Goal: Navigation & Orientation: Find specific page/section

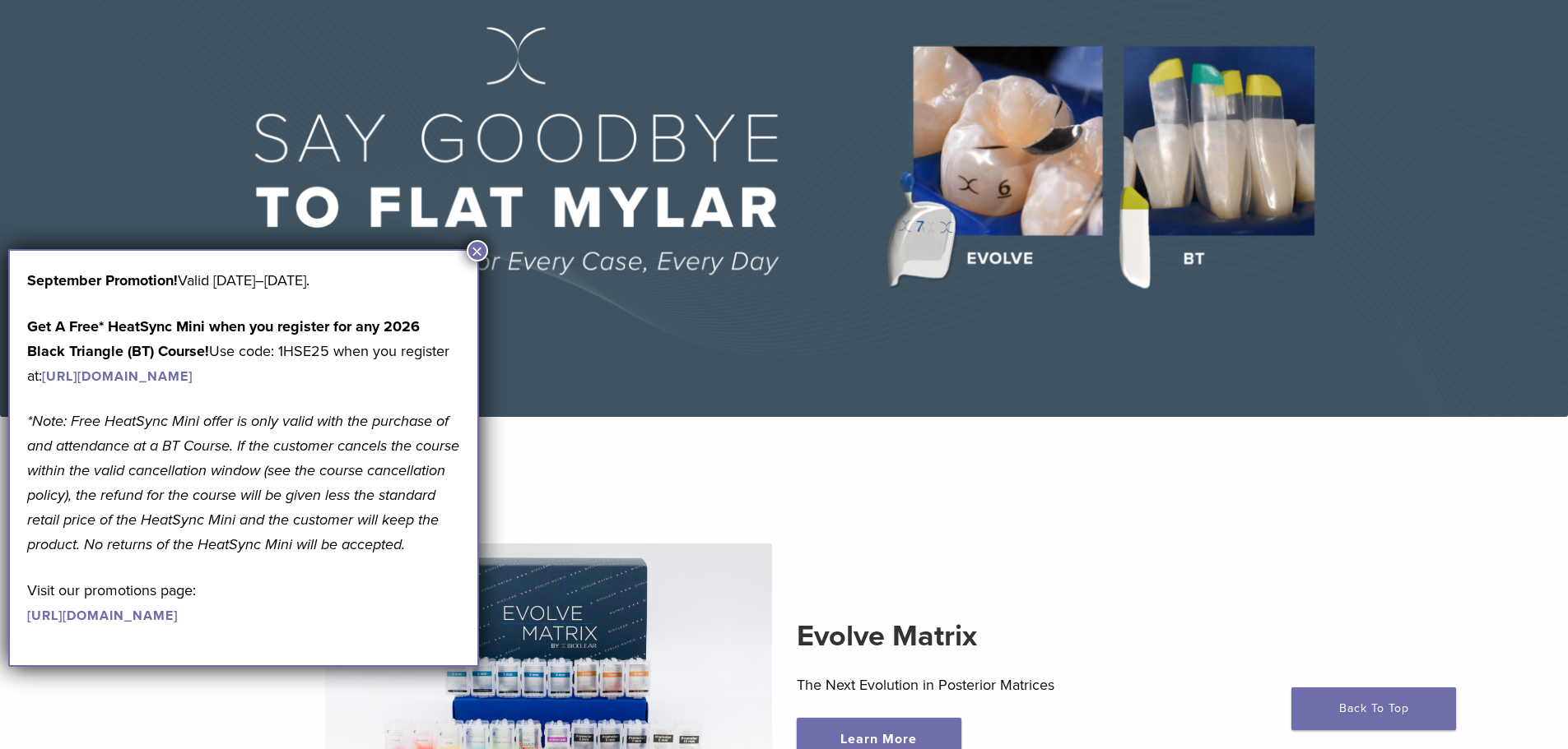
scroll to position [412, 0]
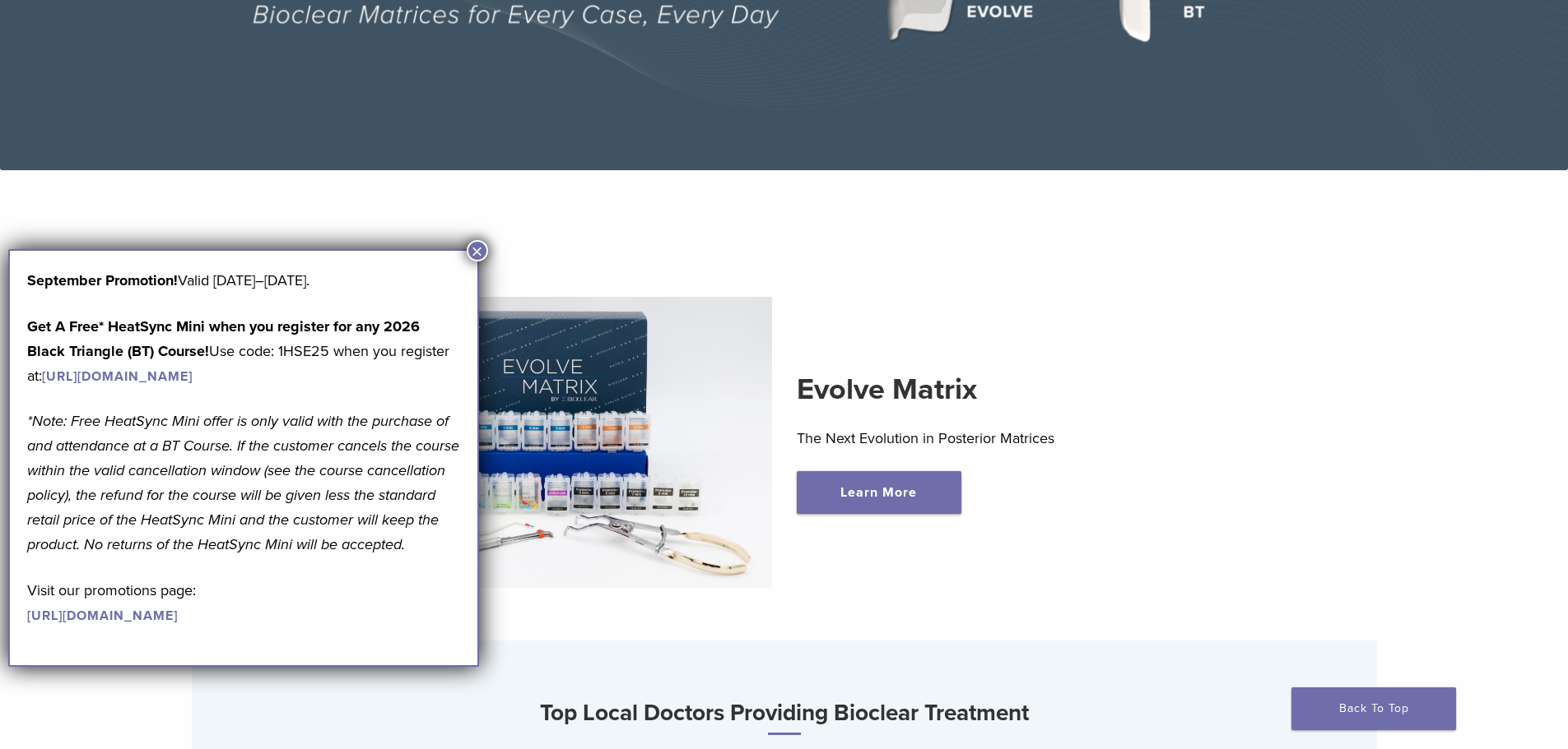
click at [476, 245] on button "×" at bounding box center [478, 251] width 22 height 22
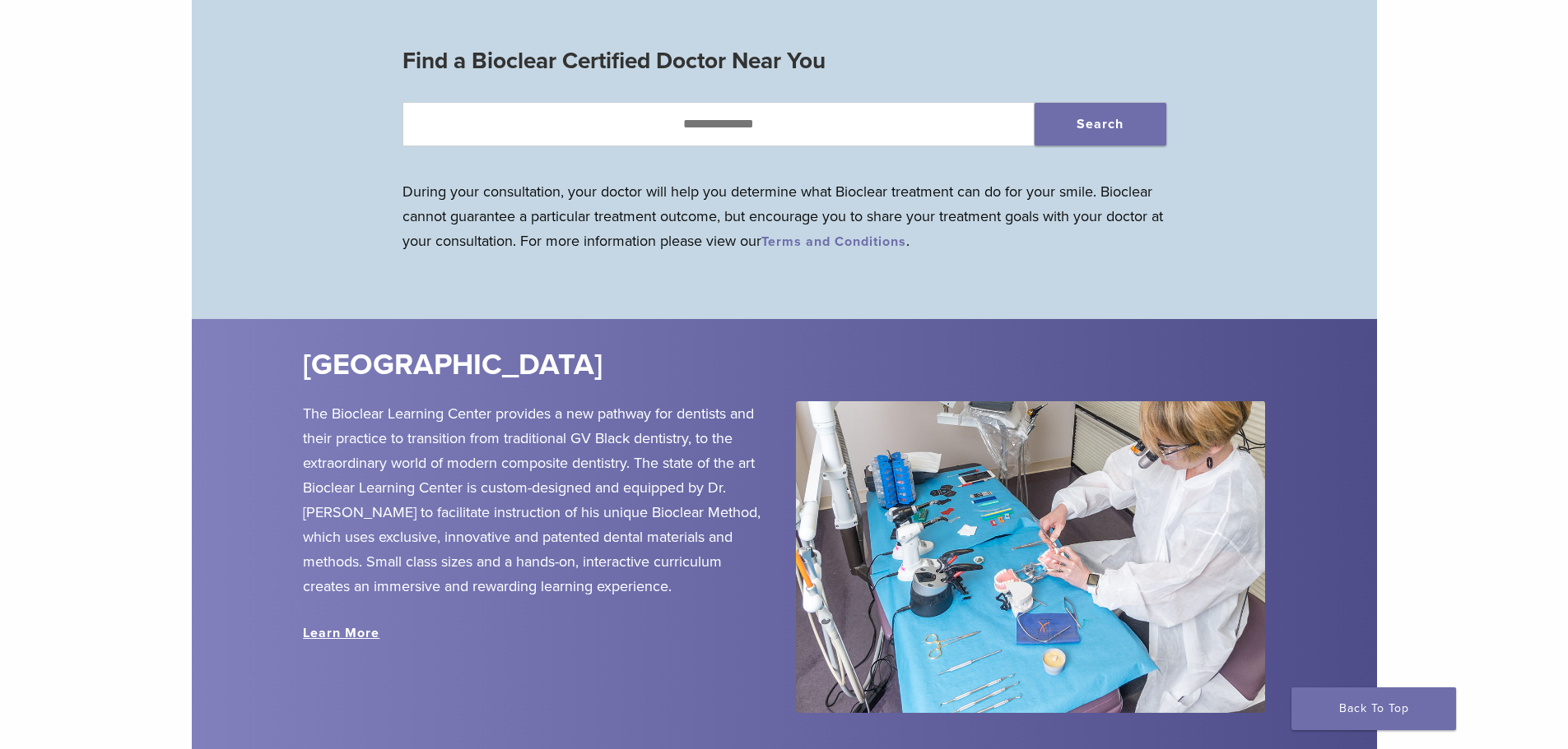
scroll to position [1297, 0]
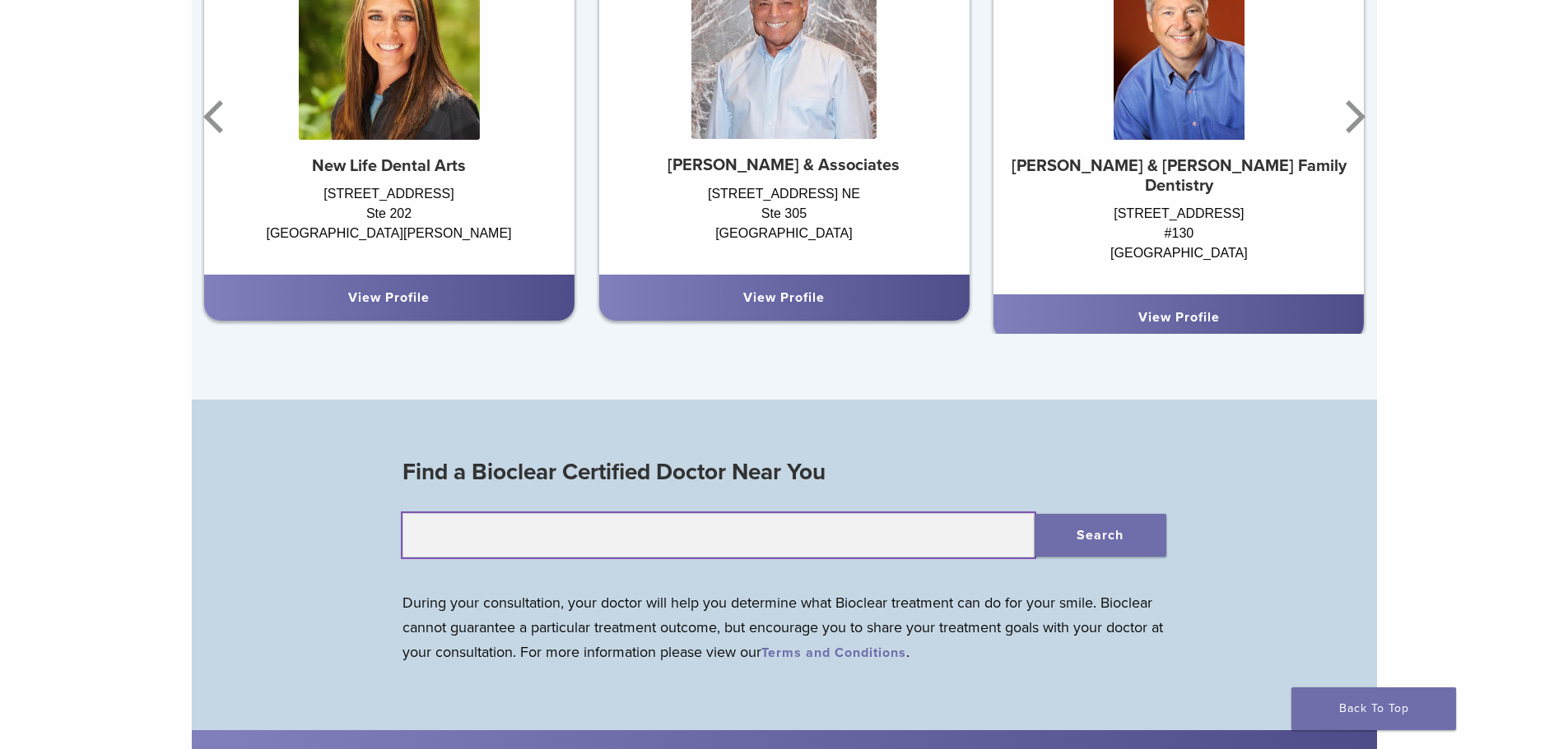
click at [774, 527] on input "text" at bounding box center [718, 535] width 632 height 44
type input "*****"
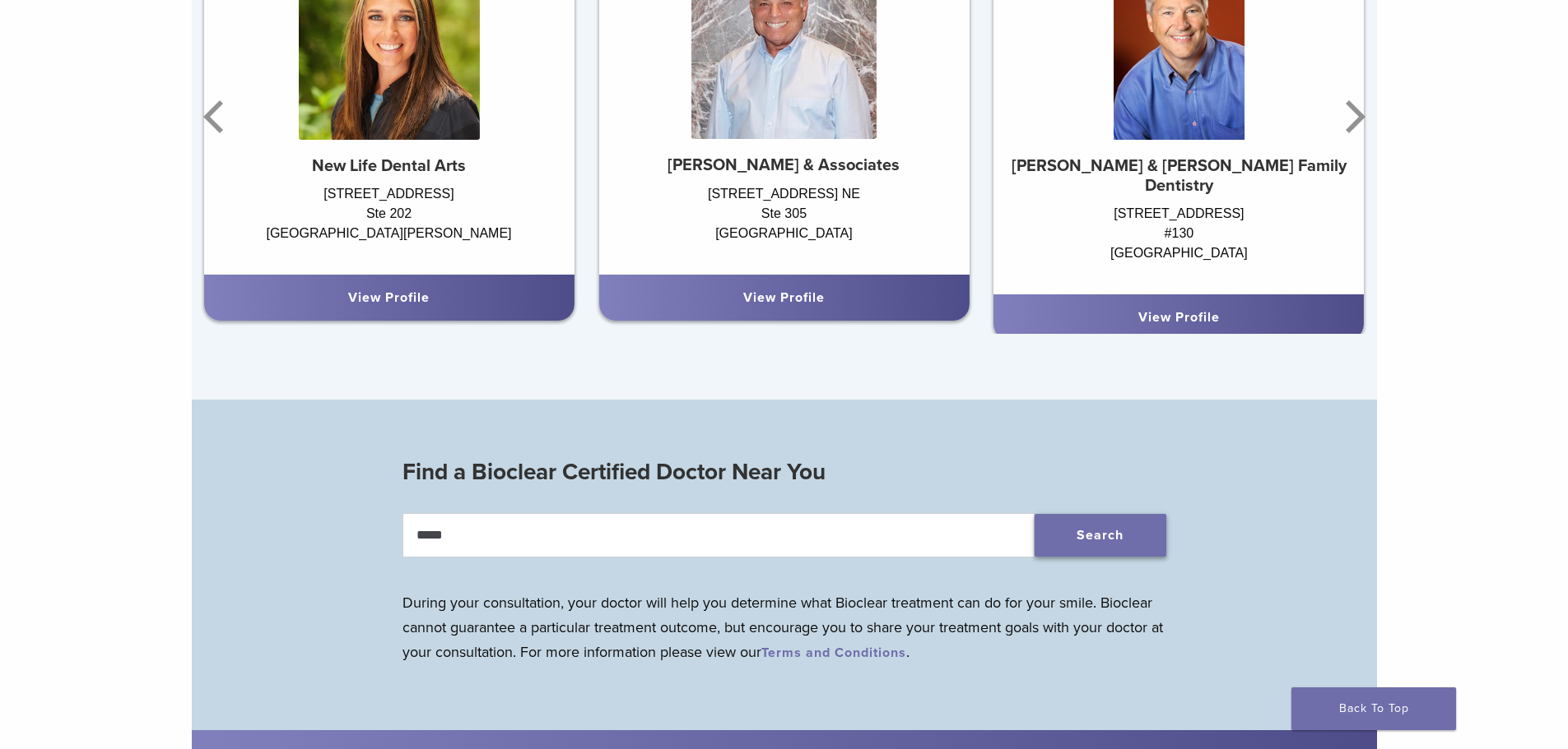
click at [1127, 542] on button "Search" at bounding box center [1100, 535] width 132 height 43
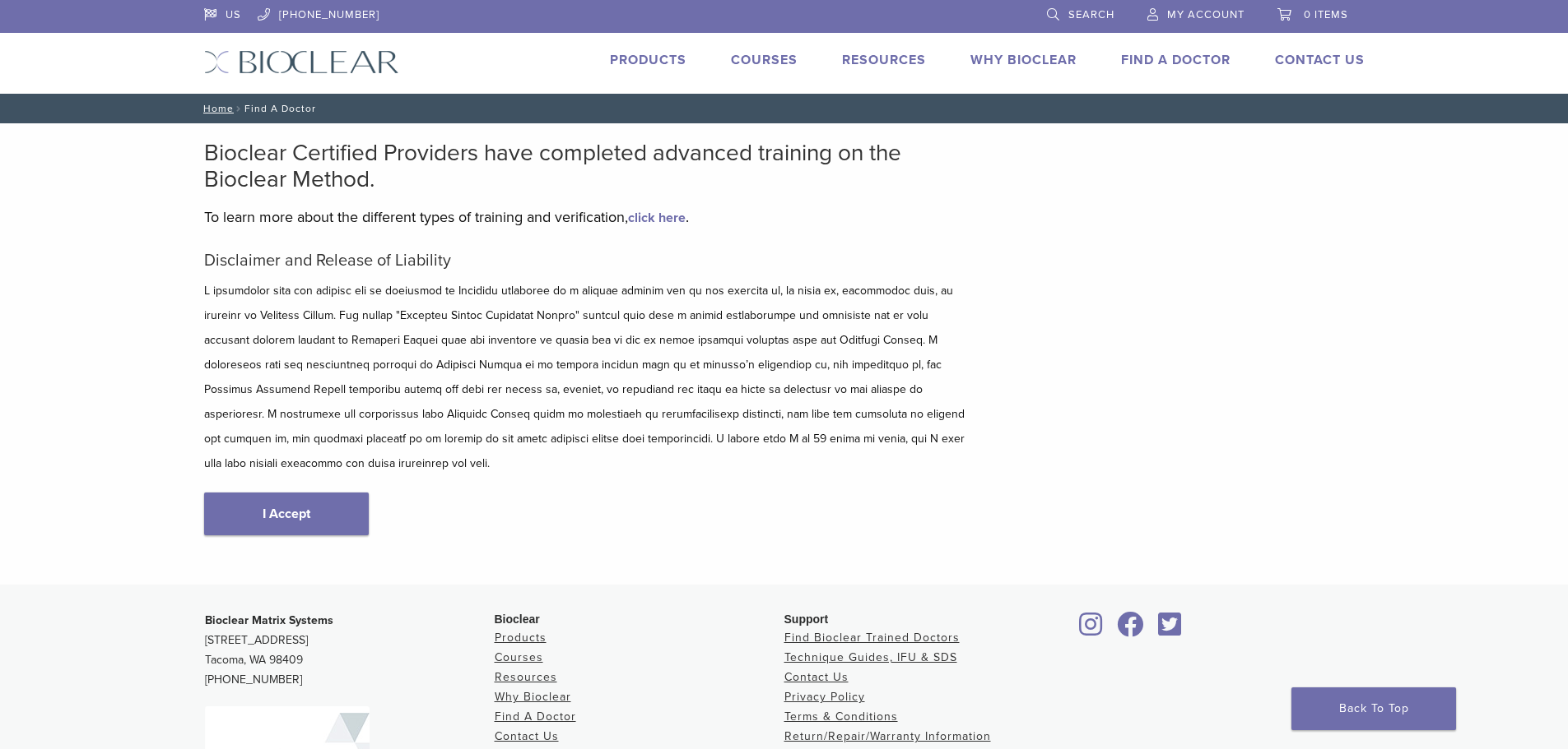
click at [311, 493] on link "I Accept" at bounding box center [286, 514] width 165 height 43
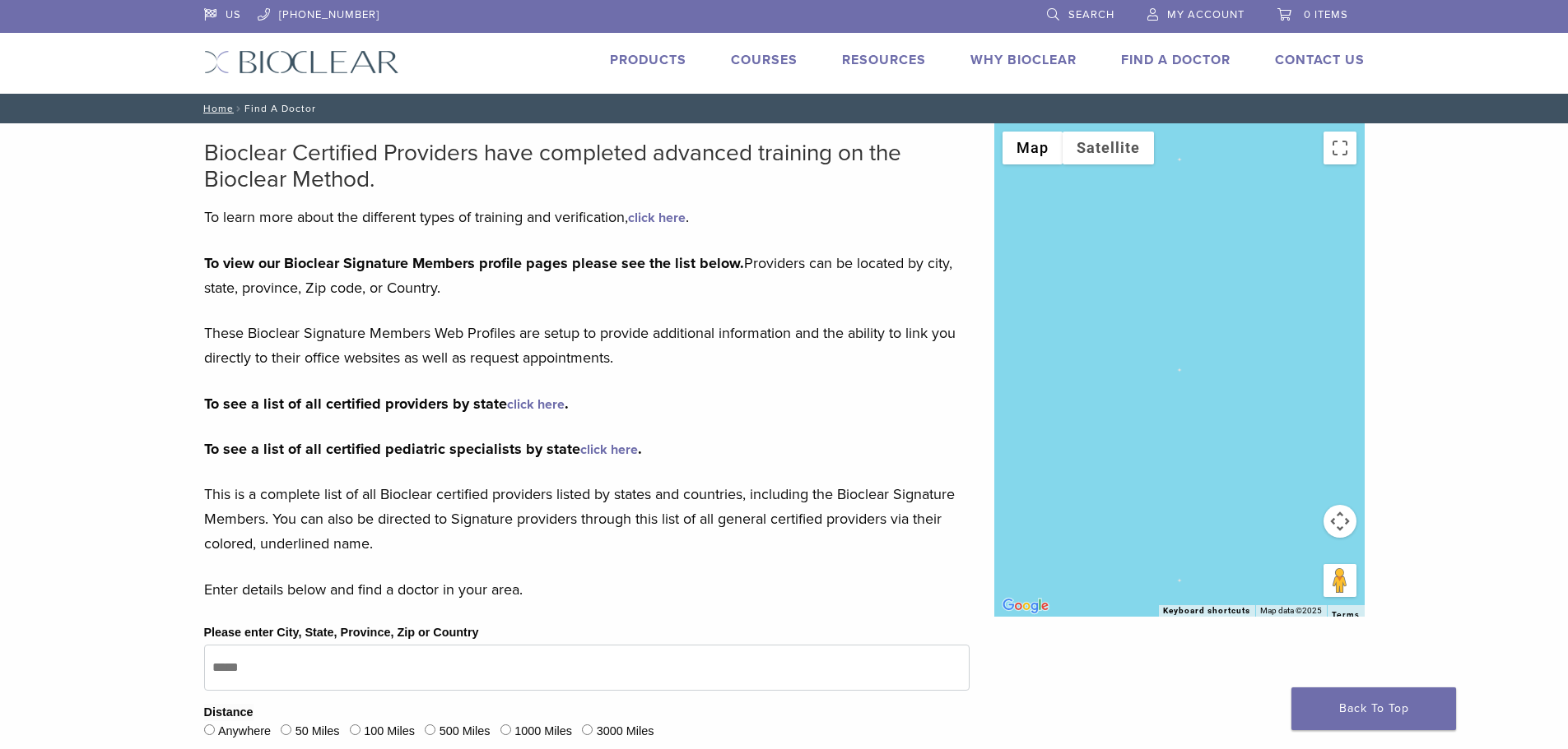
click at [282, 104] on nav "Home / Find A Doctor" at bounding box center [784, 108] width 1185 height 29
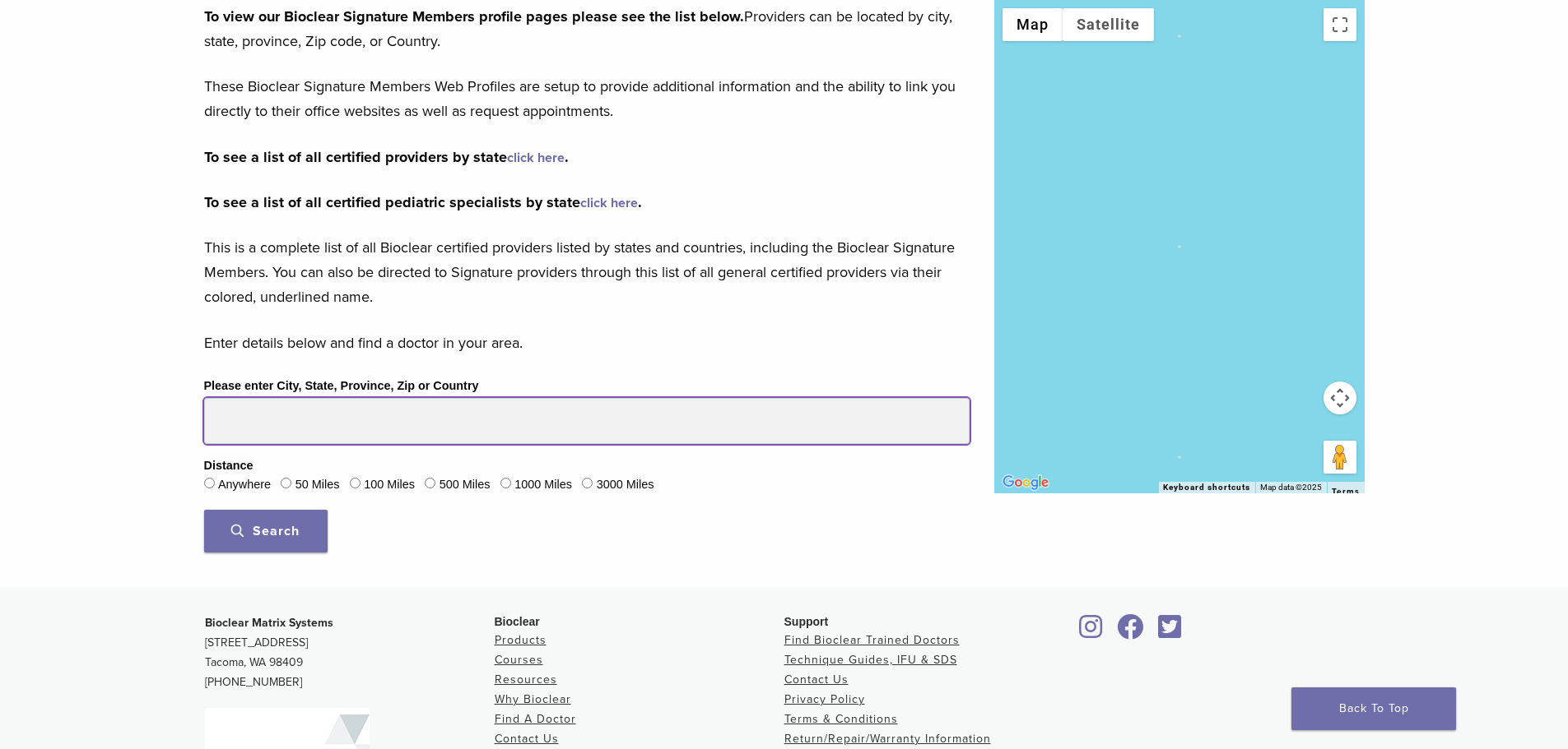
click at [302, 423] on input "Please enter City, State, Province, Zip or Country" at bounding box center [586, 421] width 765 height 46
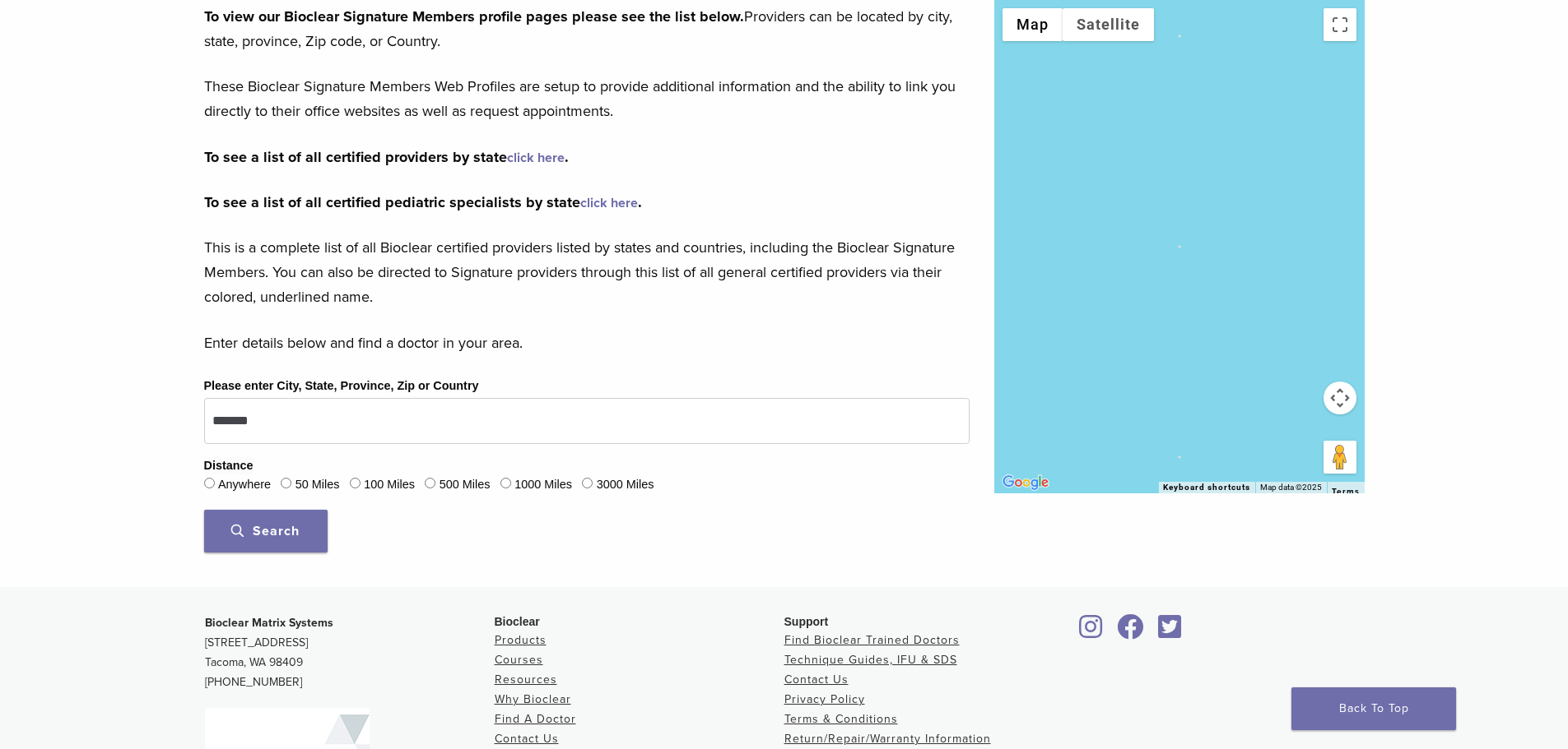
click at [292, 533] on span "Search" at bounding box center [266, 532] width 69 height 17
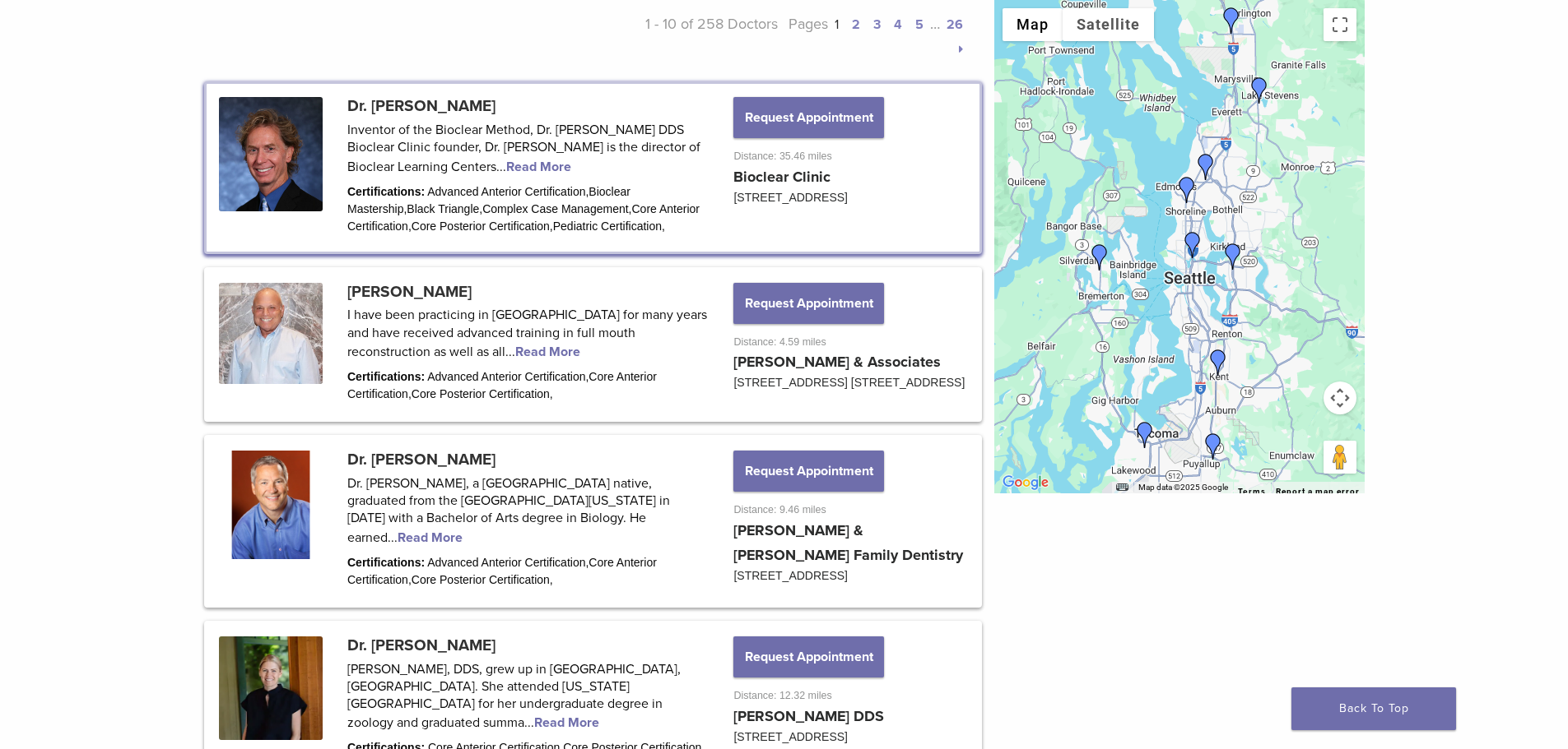
scroll to position [493, 0]
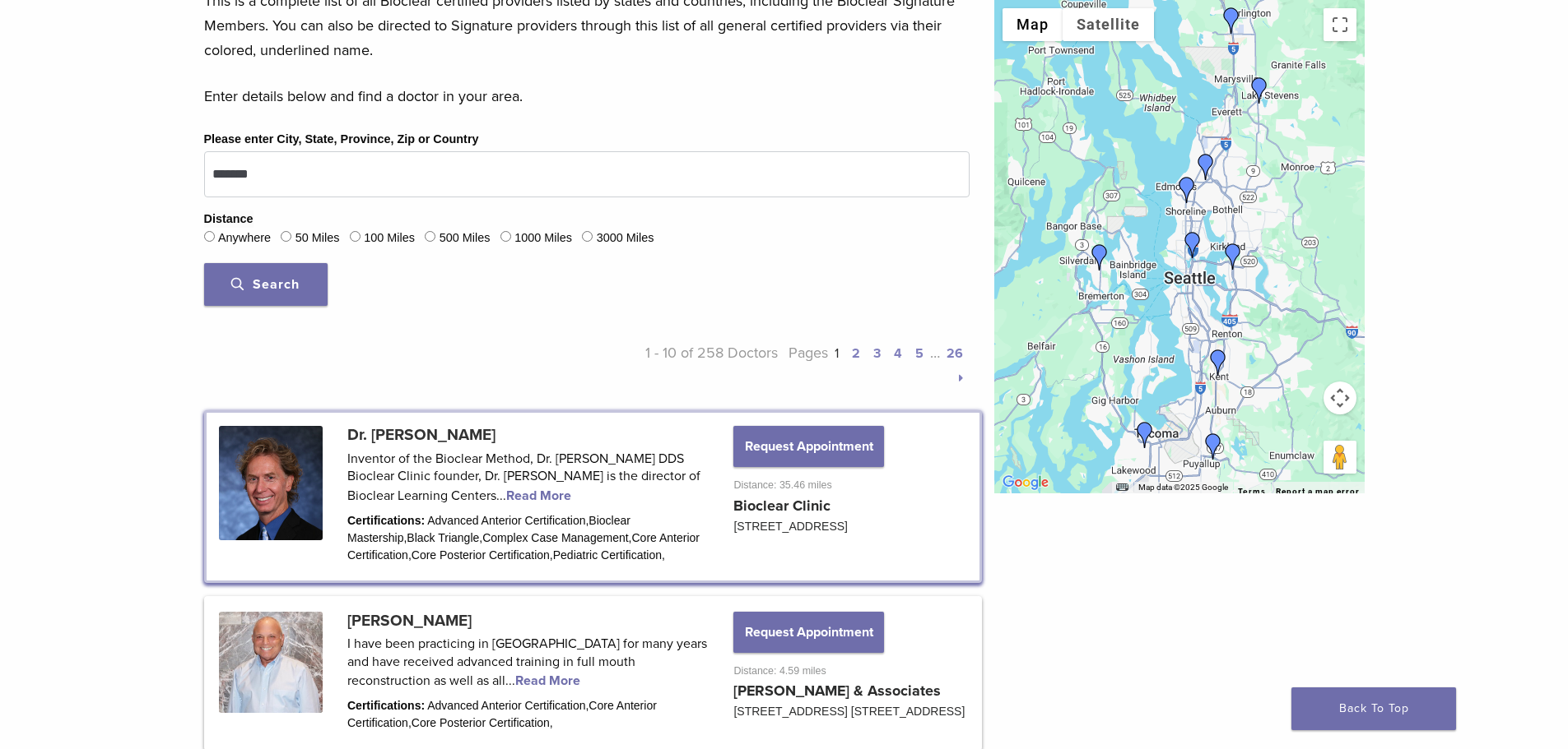
click at [855, 356] on link "2" at bounding box center [856, 354] width 8 height 17
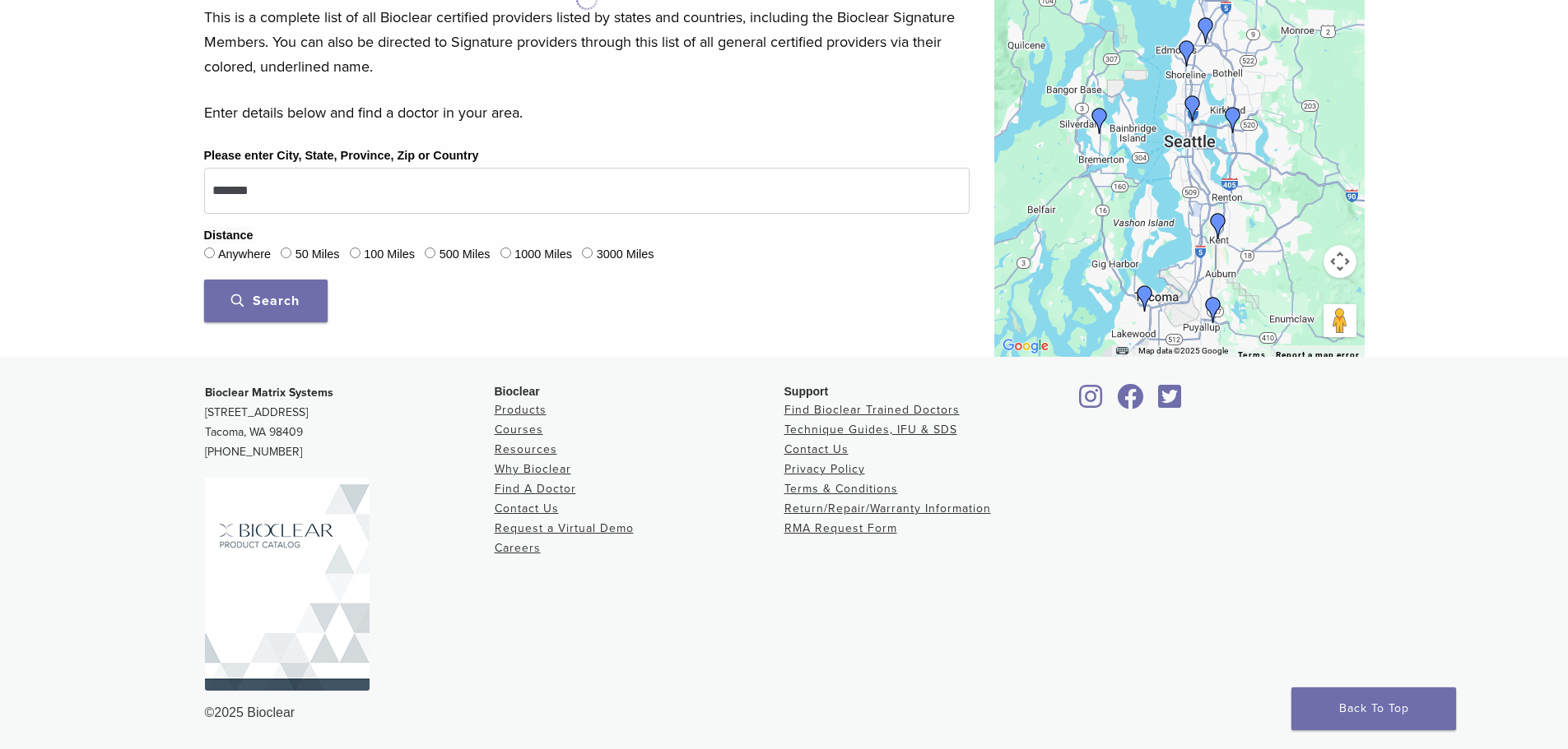
scroll to position [477, 0]
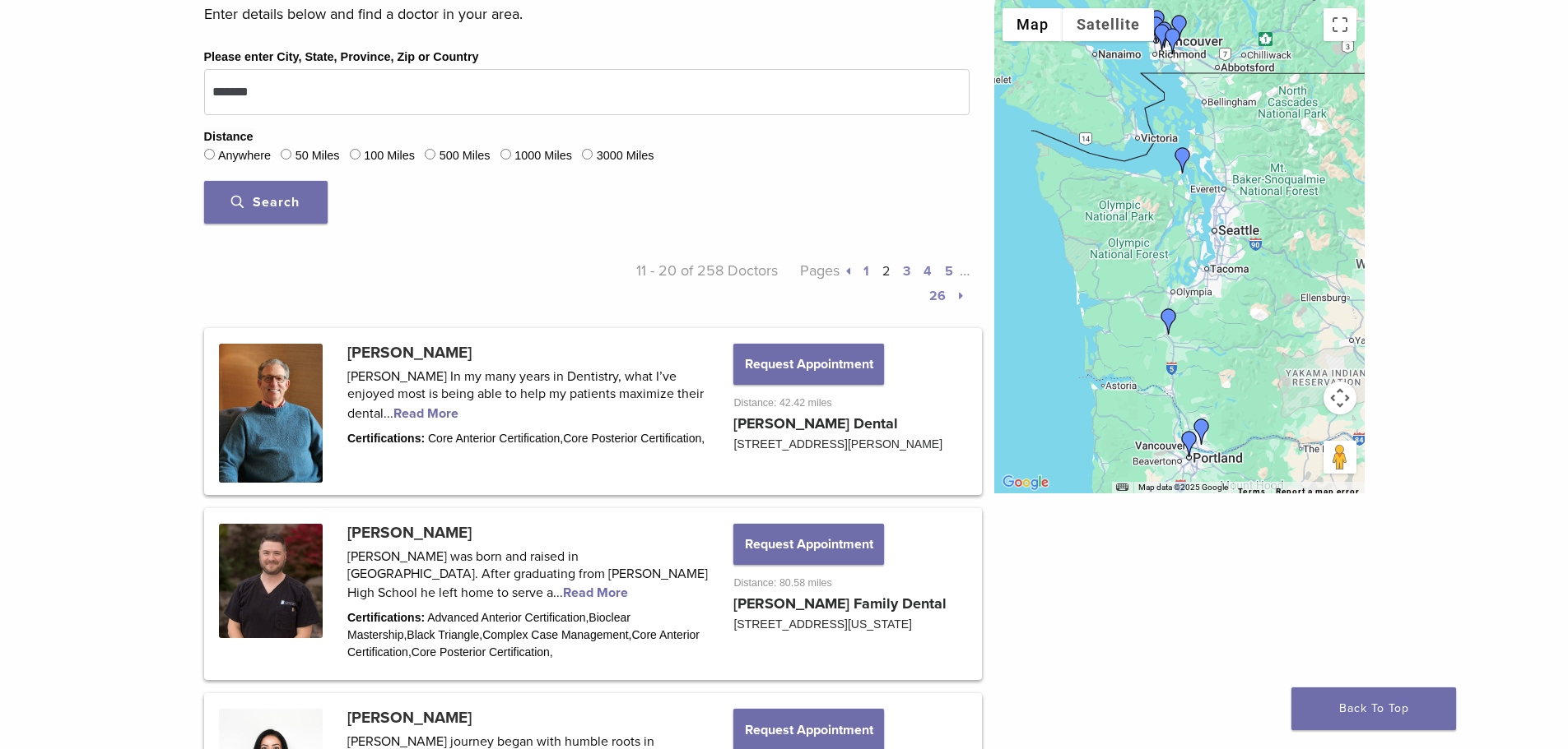
scroll to position [329, 0]
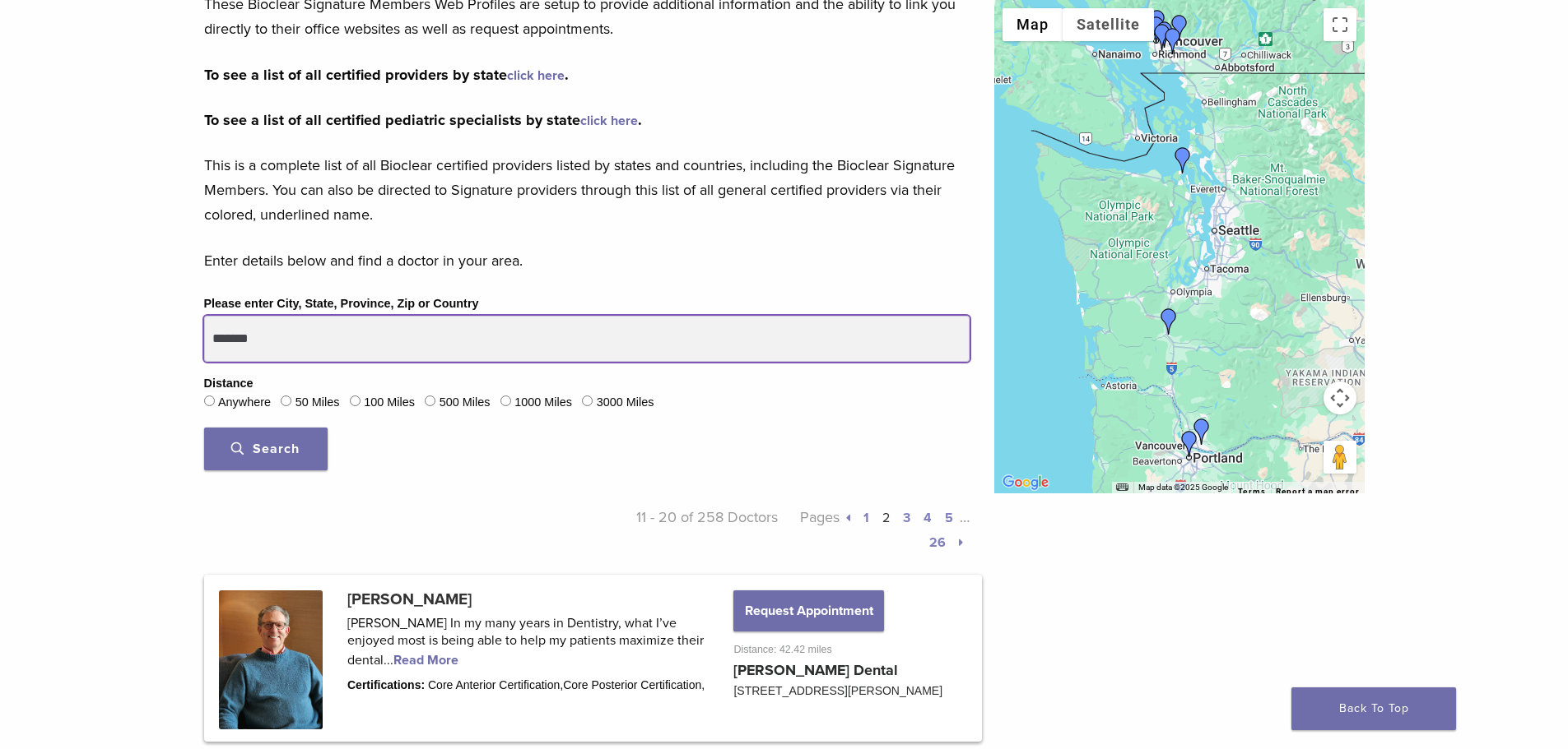
click at [385, 338] on input "*******" at bounding box center [586, 338] width 765 height 46
type input "**********"
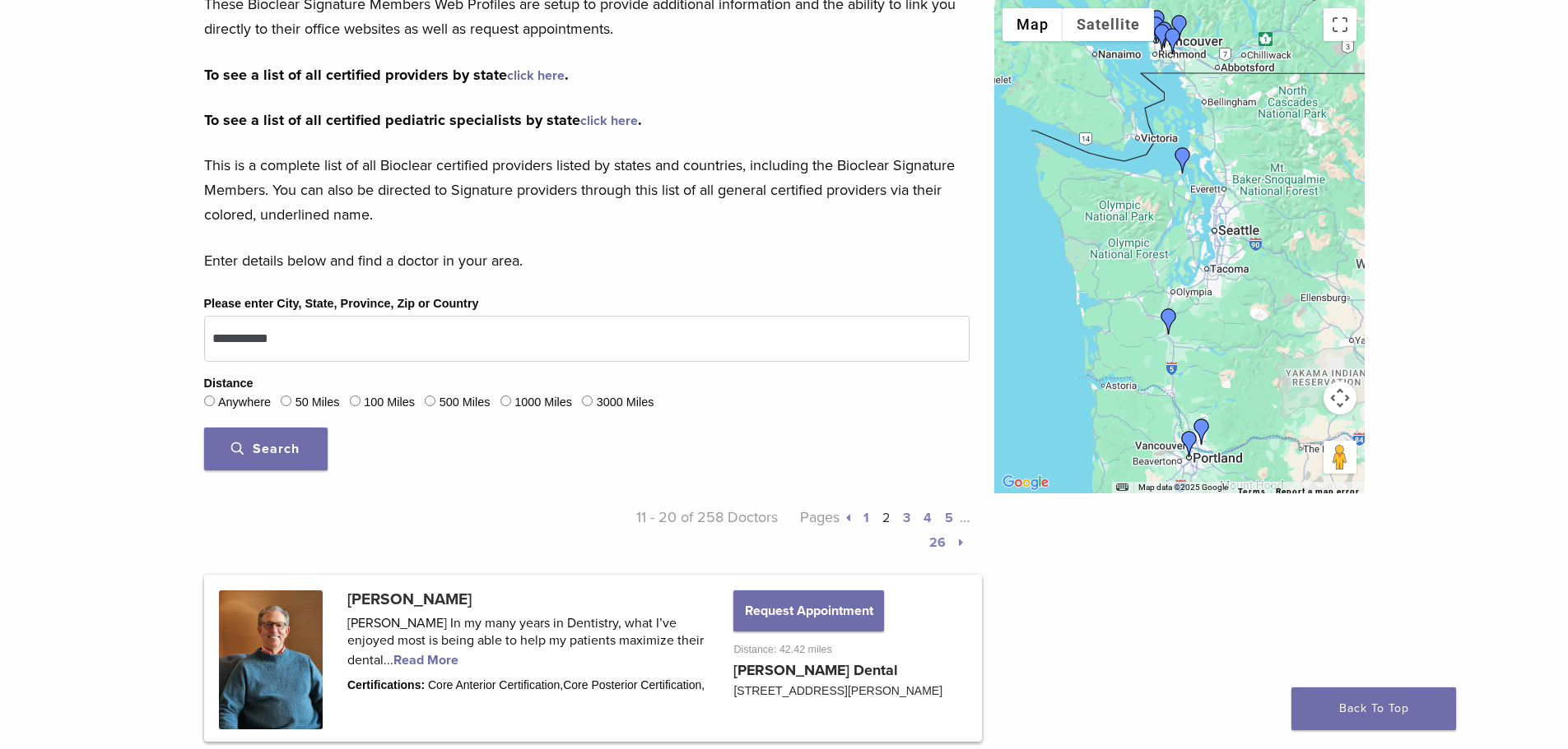
click at [289, 438] on button "Search" at bounding box center [266, 448] width 124 height 43
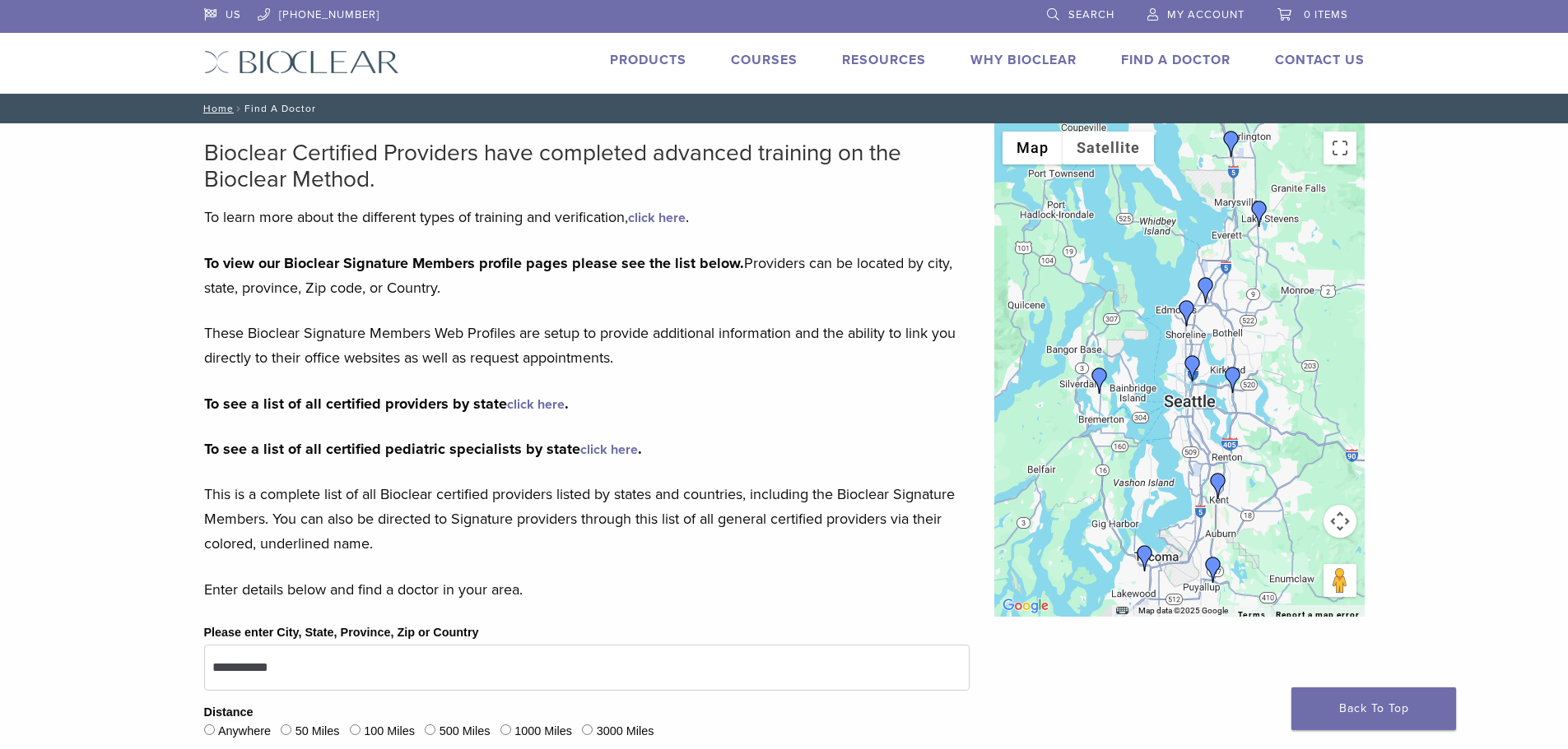
click at [1199, 64] on link "Find A Doctor" at bounding box center [1175, 60] width 109 height 17
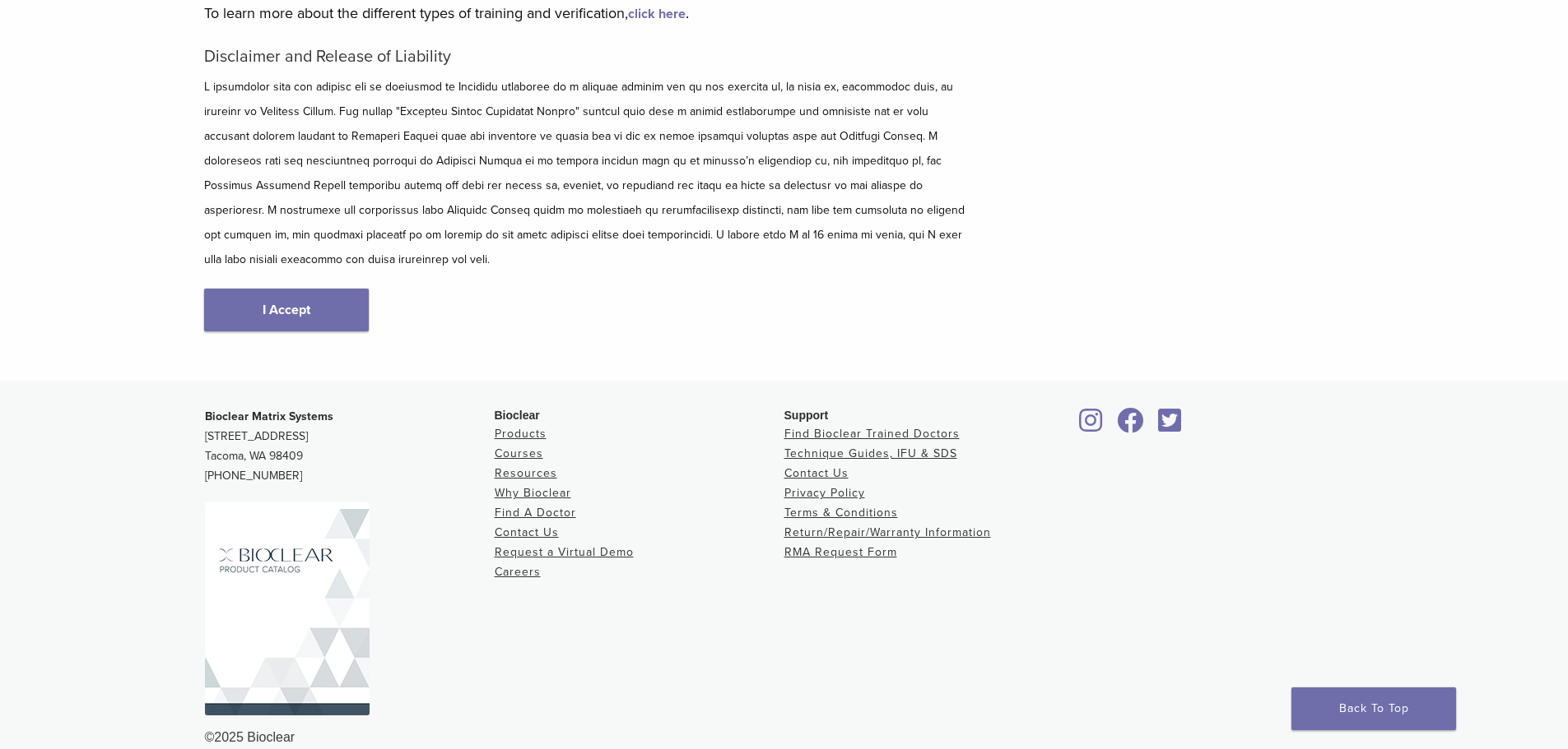
scroll to position [122, 0]
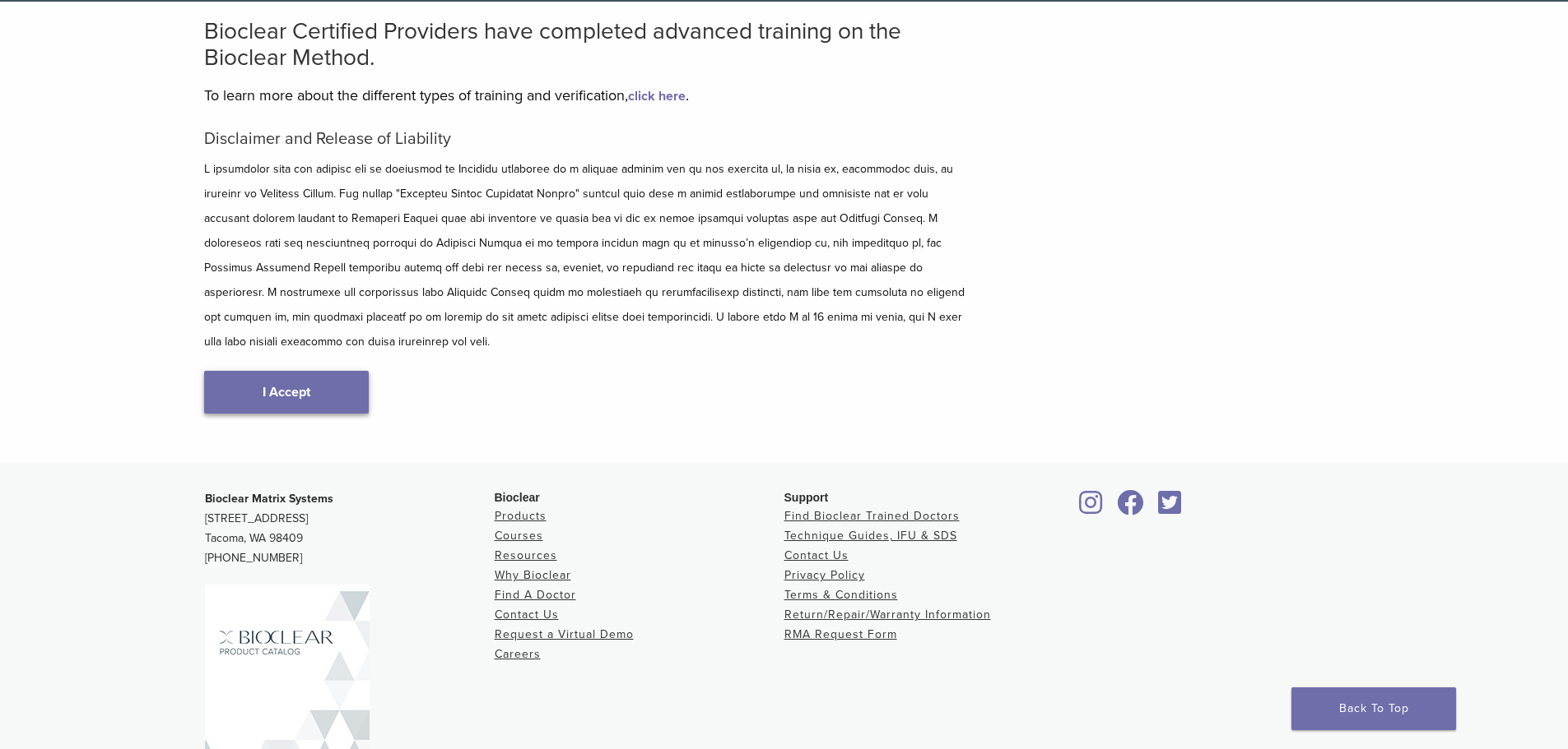
click at [330, 371] on link "I Accept" at bounding box center [286, 392] width 165 height 43
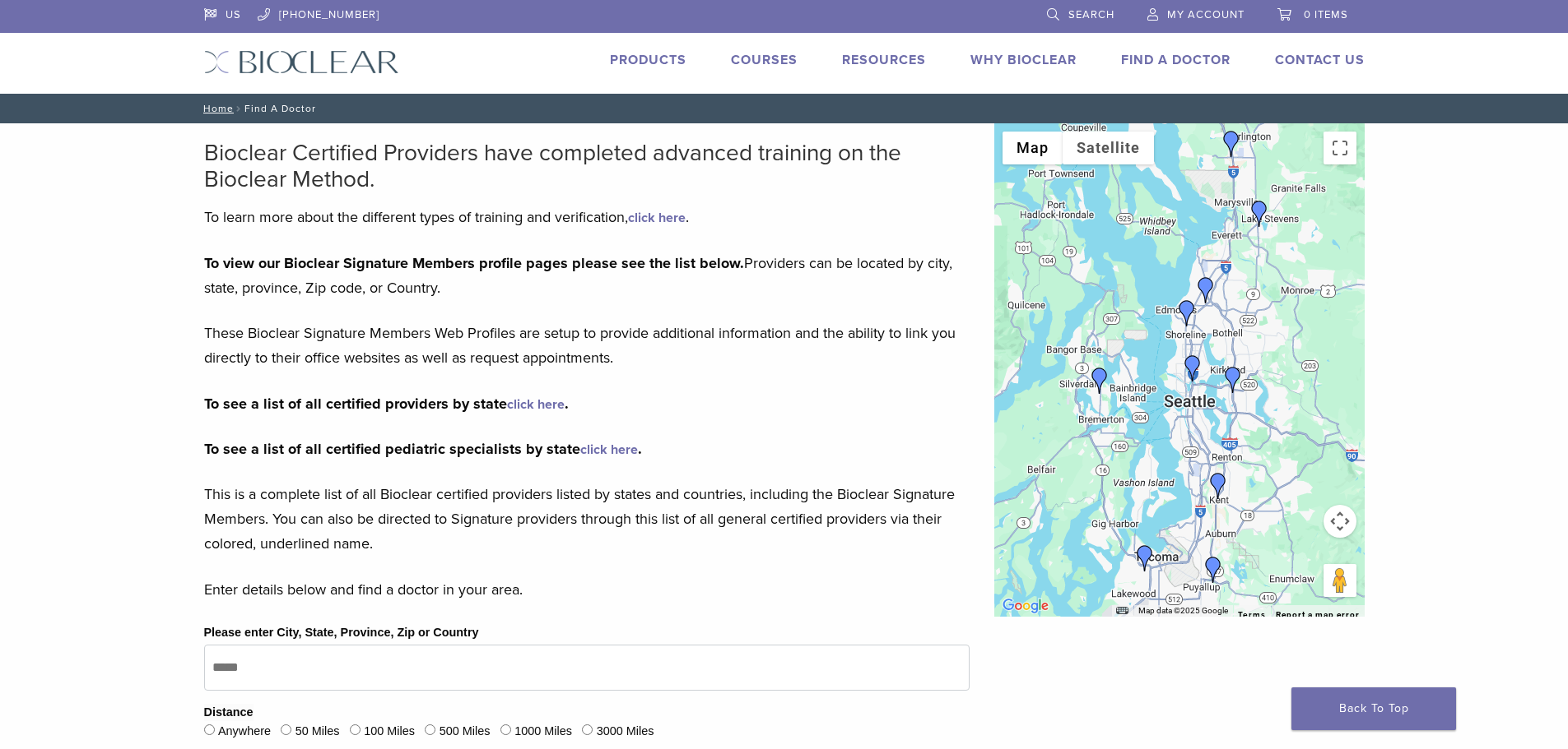
scroll to position [247, 0]
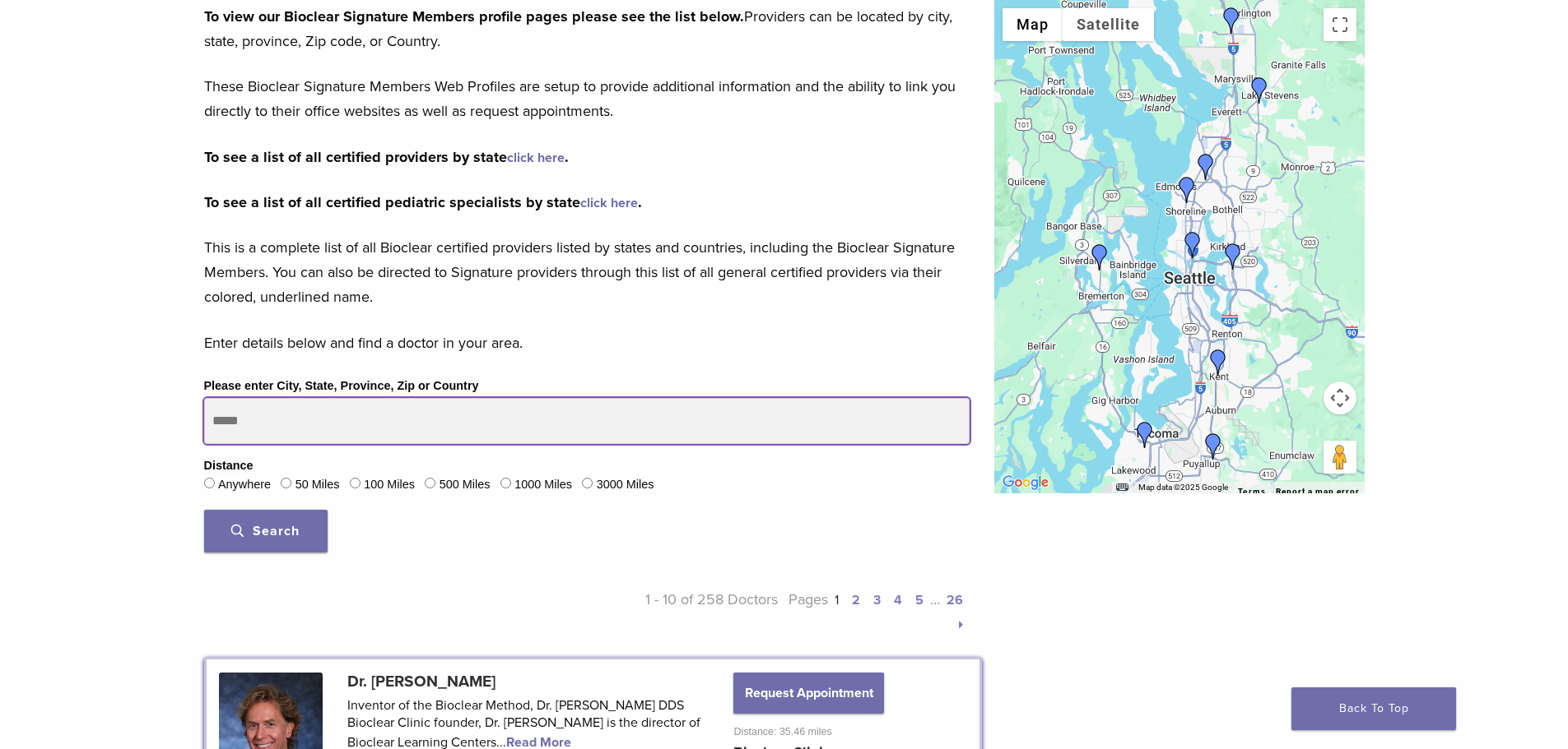
drag, startPoint x: 313, startPoint y: 429, endPoint x: 171, endPoint y: 422, distance: 142.2
type input "**********"
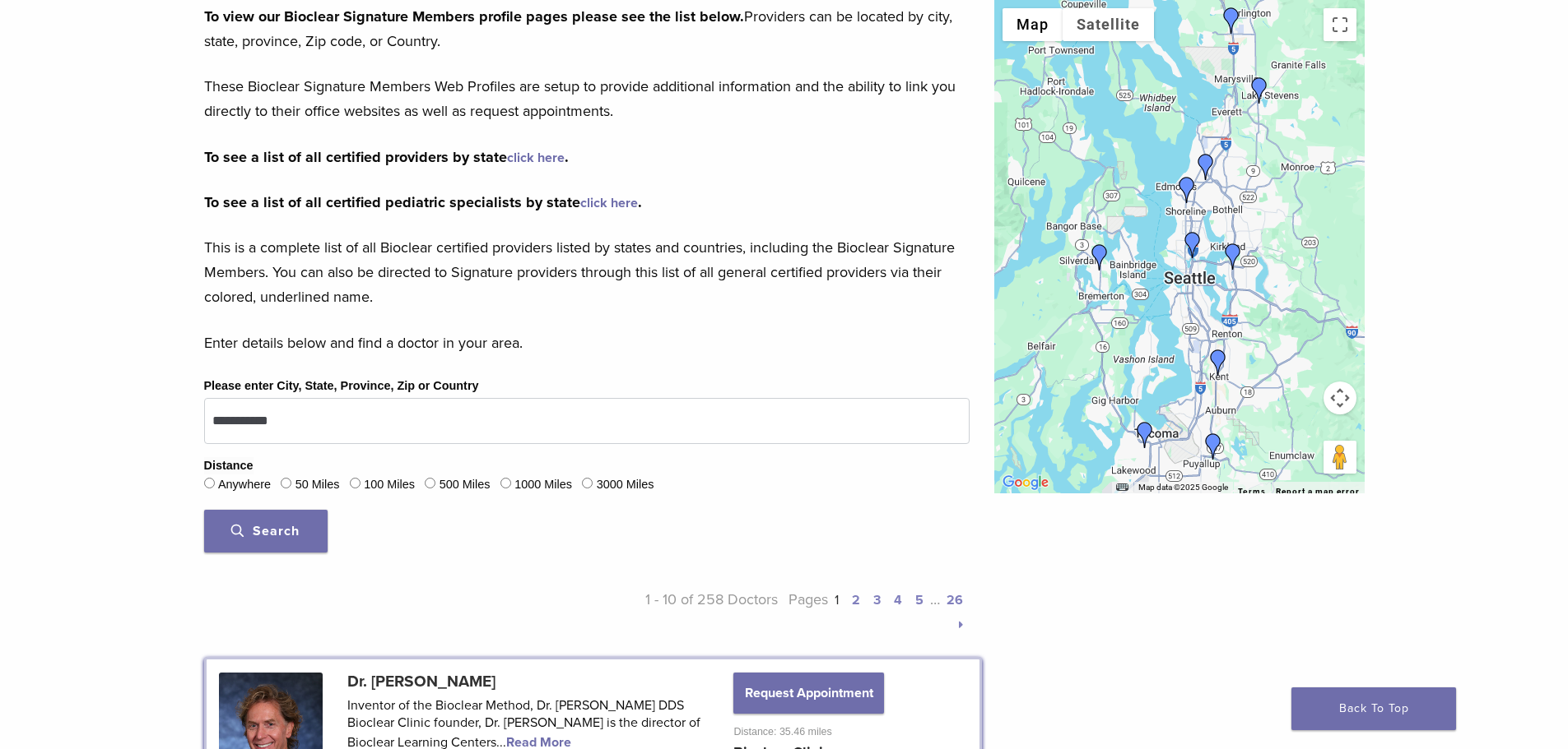
click at [301, 521] on button "Search" at bounding box center [266, 531] width 124 height 43
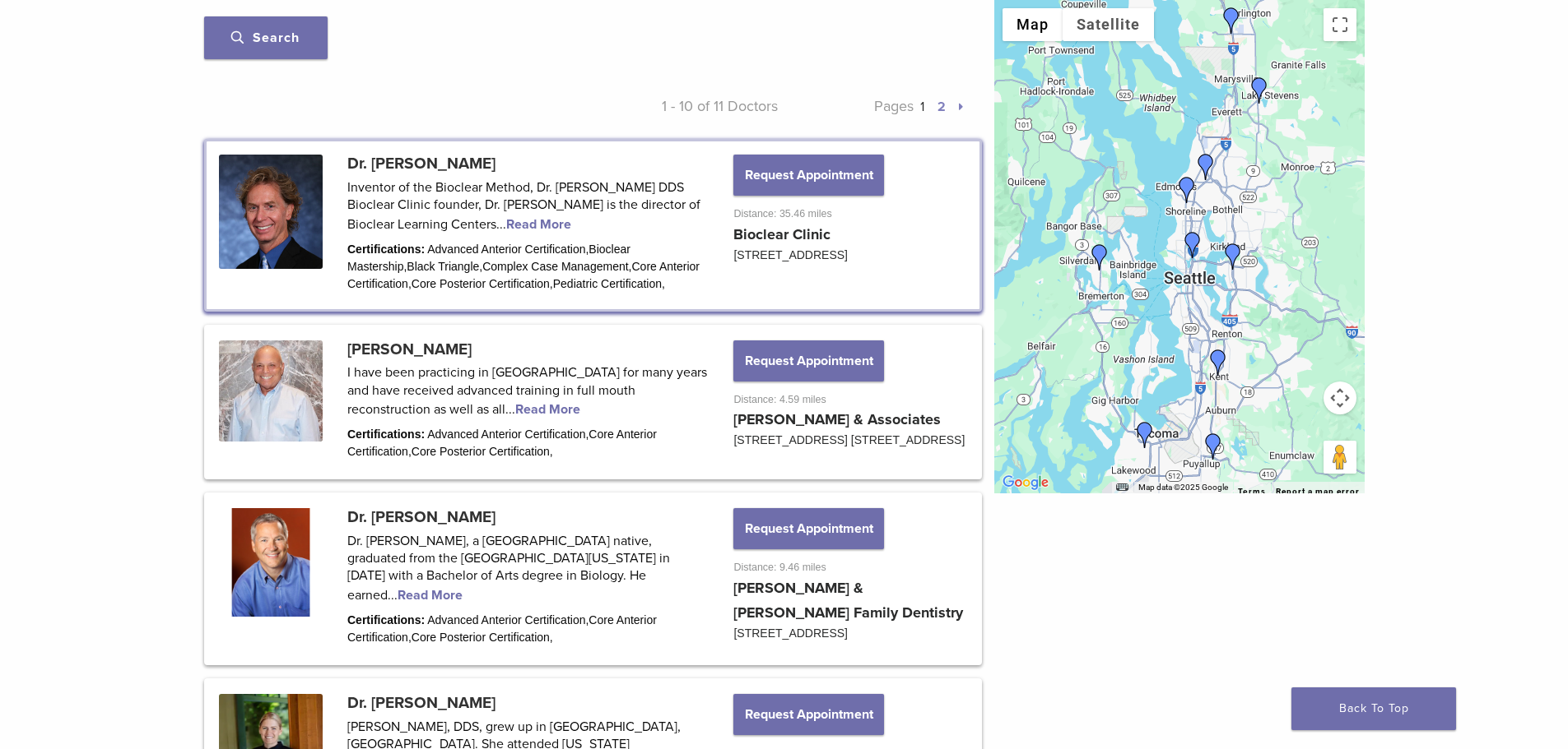
scroll to position [493, 0]
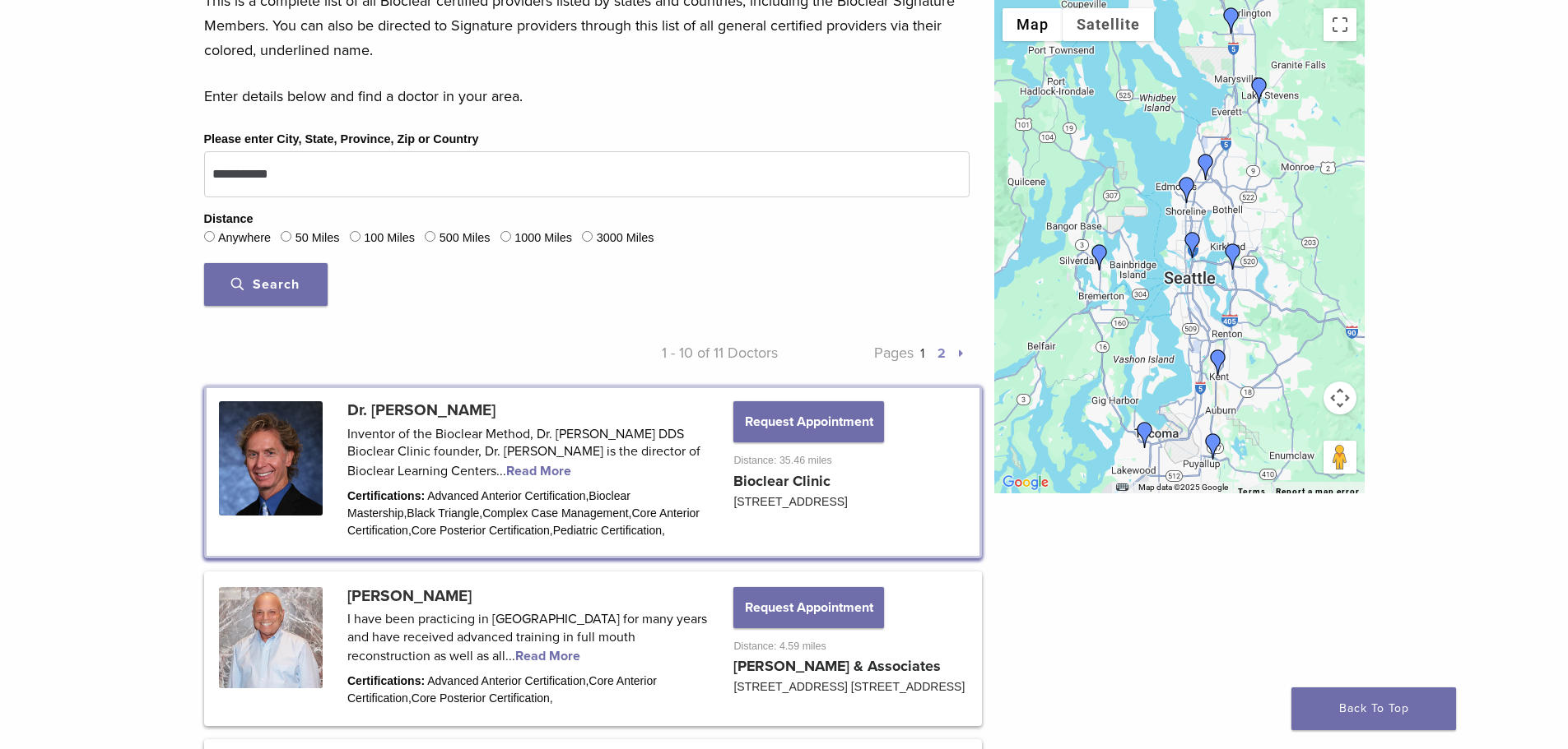
click at [942, 356] on link "2" at bounding box center [941, 354] width 8 height 17
